Goal: Information Seeking & Learning: Find specific fact

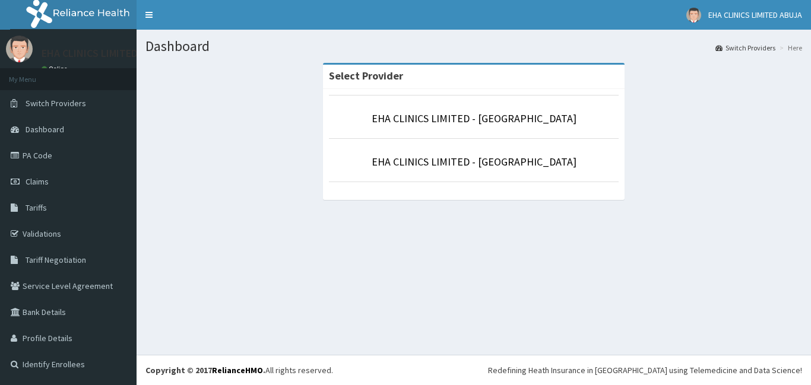
click at [571, 156] on p "EHA CLINICS LIMITED - [GEOGRAPHIC_DATA]" at bounding box center [474, 161] width 290 height 15
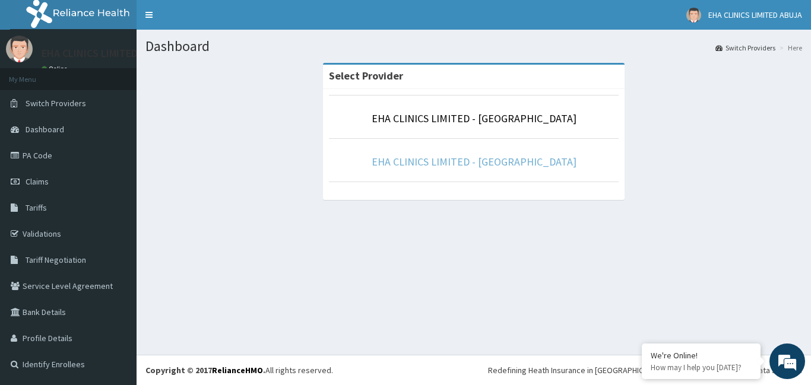
click at [447, 163] on link "EHA CLINICS LIMITED - [GEOGRAPHIC_DATA]" at bounding box center [474, 162] width 205 height 14
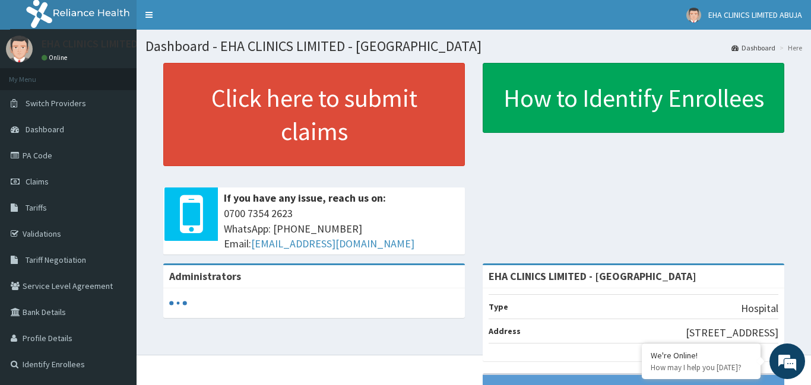
click at [45, 210] on span "Tariffs" at bounding box center [36, 208] width 21 height 11
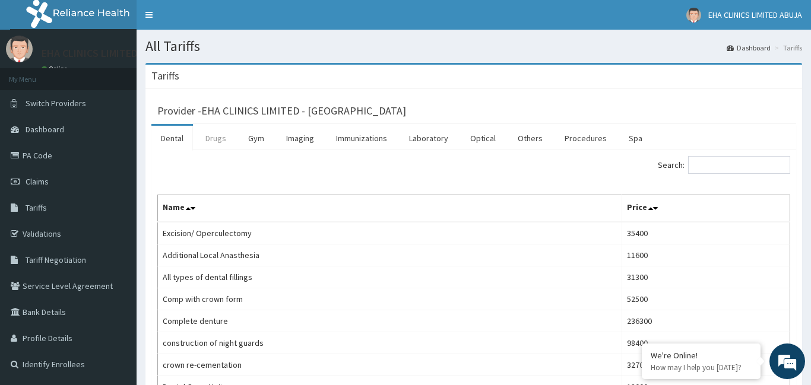
click at [214, 139] on link "Drugs" at bounding box center [216, 138] width 40 height 25
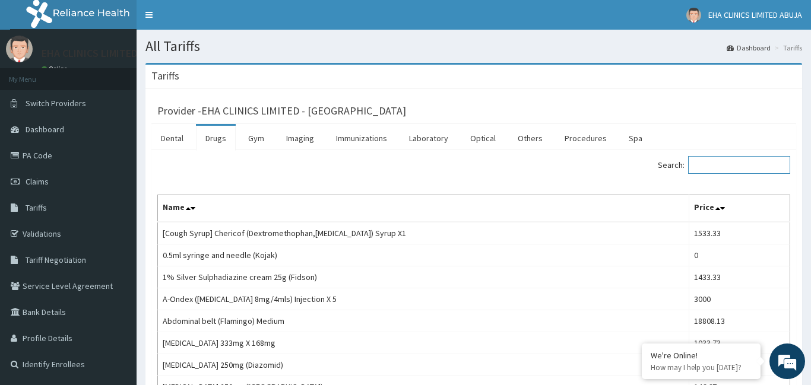
click at [703, 163] on input "Search:" at bounding box center [739, 165] width 102 height 18
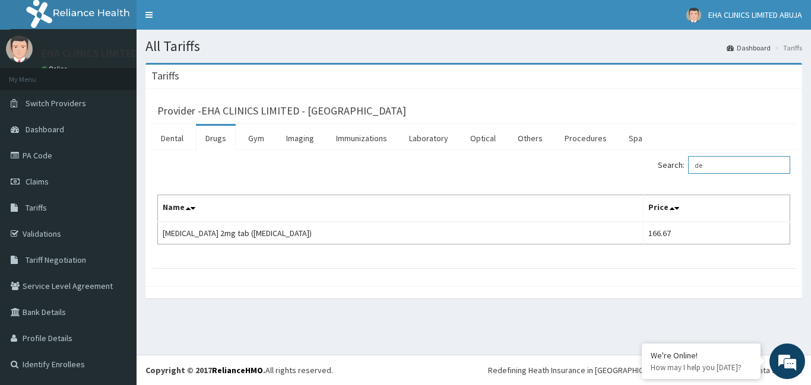
type input "d"
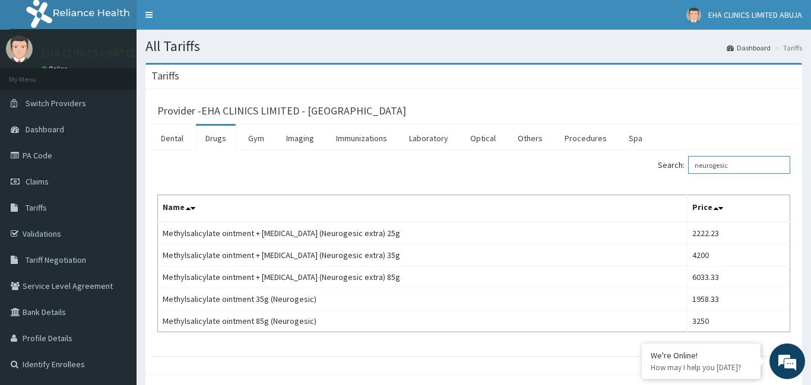
type input "neurogesic"
